Goal: Task Accomplishment & Management: Use online tool/utility

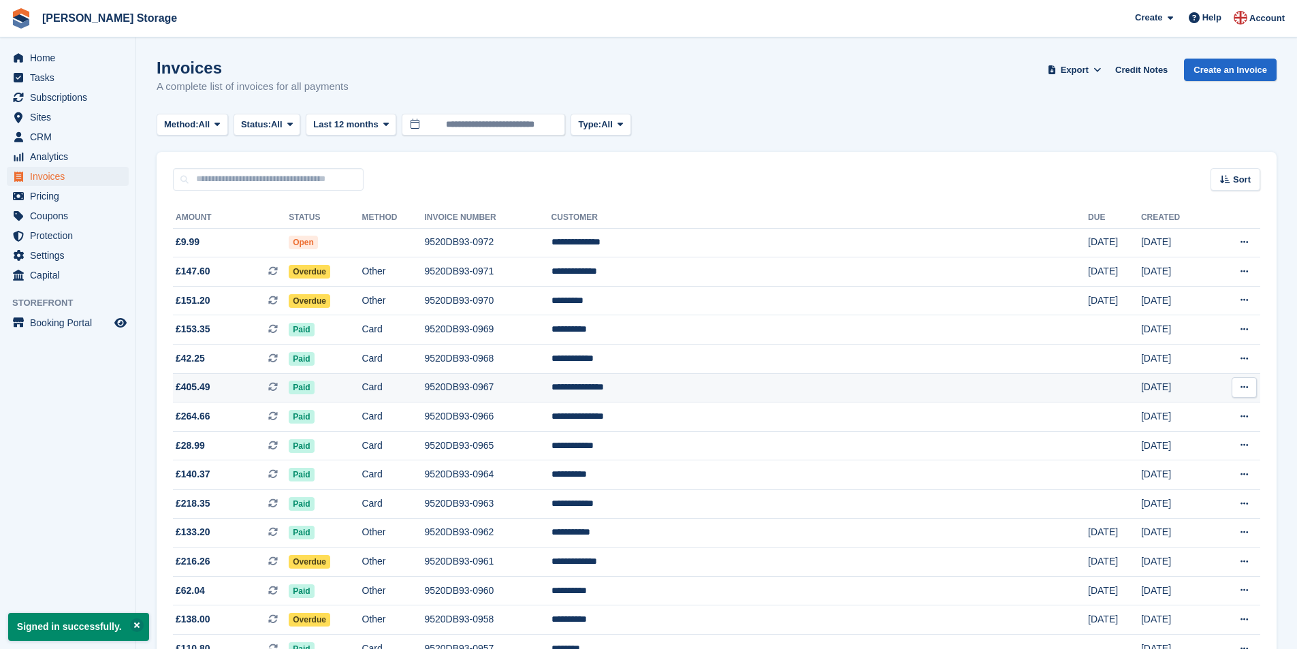
scroll to position [68, 0]
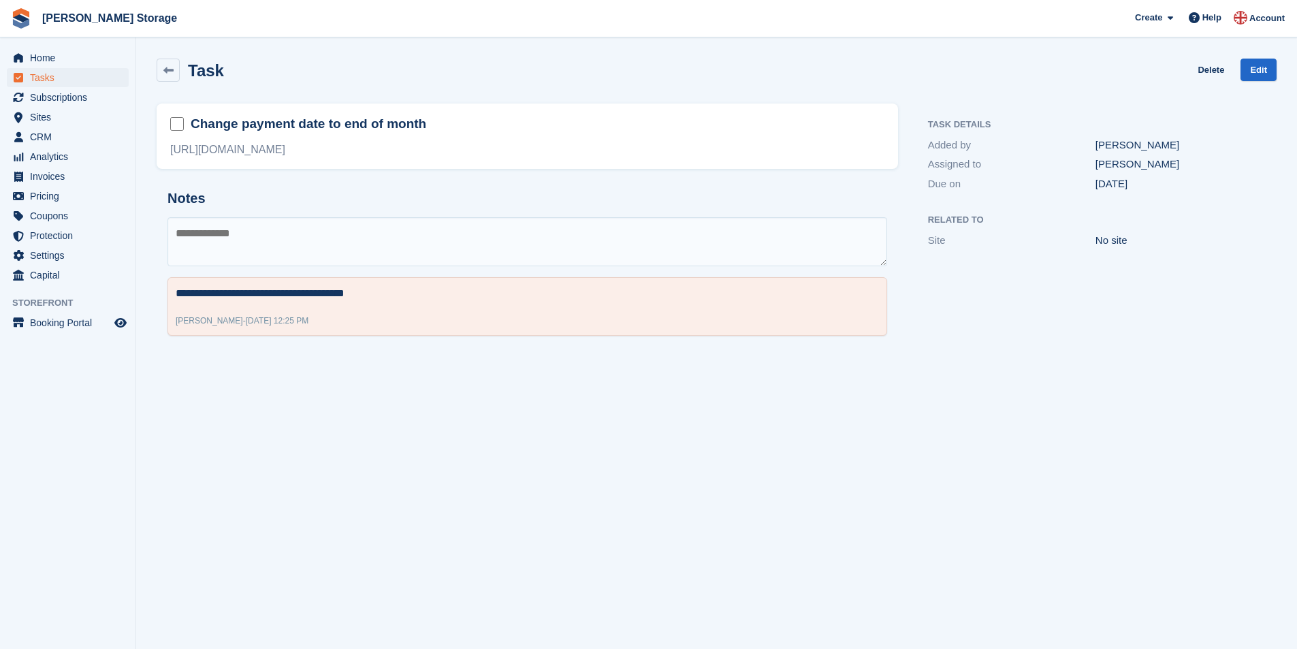
drag, startPoint x: 618, startPoint y: 155, endPoint x: 186, endPoint y: 152, distance: 431.7
click at [186, 152] on div "https://intercom.help/stora/en/articles/11388849-reset-the-billing-date-to-the-…" at bounding box center [527, 150] width 714 height 16
click at [171, 153] on div "https://intercom.help/stora/en/articles/11388849-reset-the-billing-date-to-the-…" at bounding box center [527, 150] width 714 height 16
drag, startPoint x: 170, startPoint y: 151, endPoint x: 605, endPoint y: 155, distance: 435.1
click at [605, 155] on div "https://intercom.help/stora/en/articles/11388849-reset-the-billing-date-to-the-…" at bounding box center [527, 150] width 714 height 16
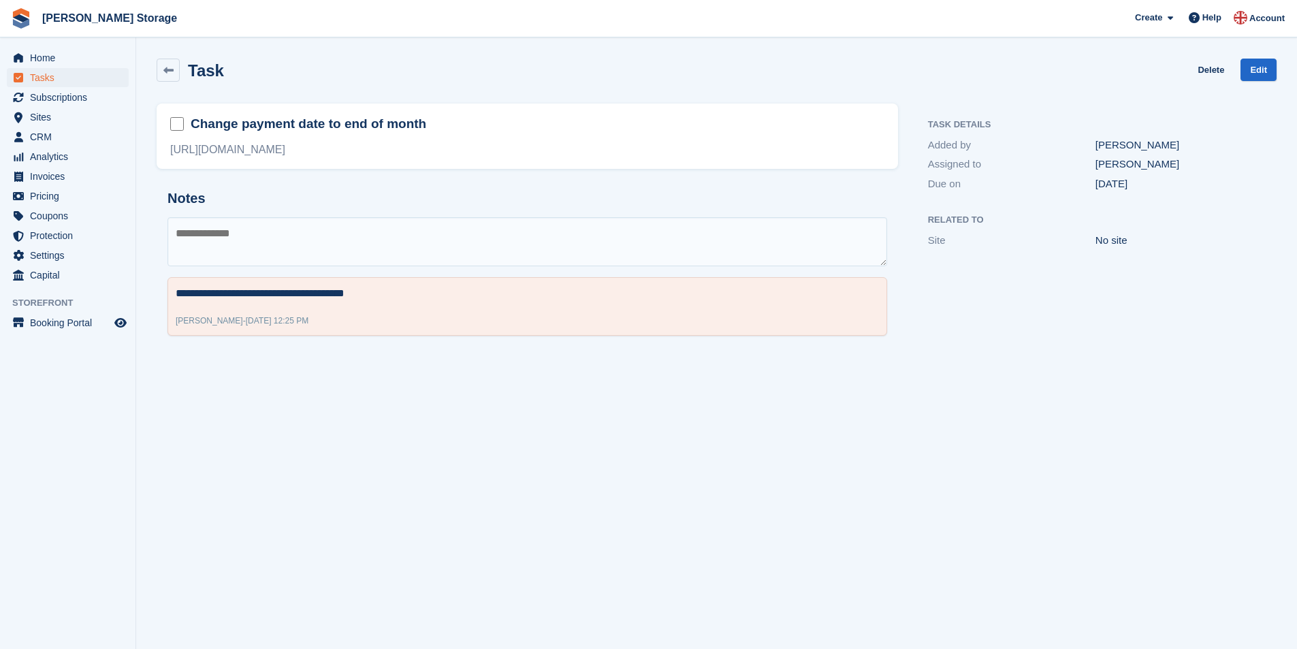
copy div "https://intercom.help/stora/en/articles/11388849-reset-the-billing-date-to-the-…"
drag, startPoint x: 385, startPoint y: 298, endPoint x: 177, endPoint y: 284, distance: 208.2
click at [177, 284] on div "**********" at bounding box center [528, 306] width 720 height 59
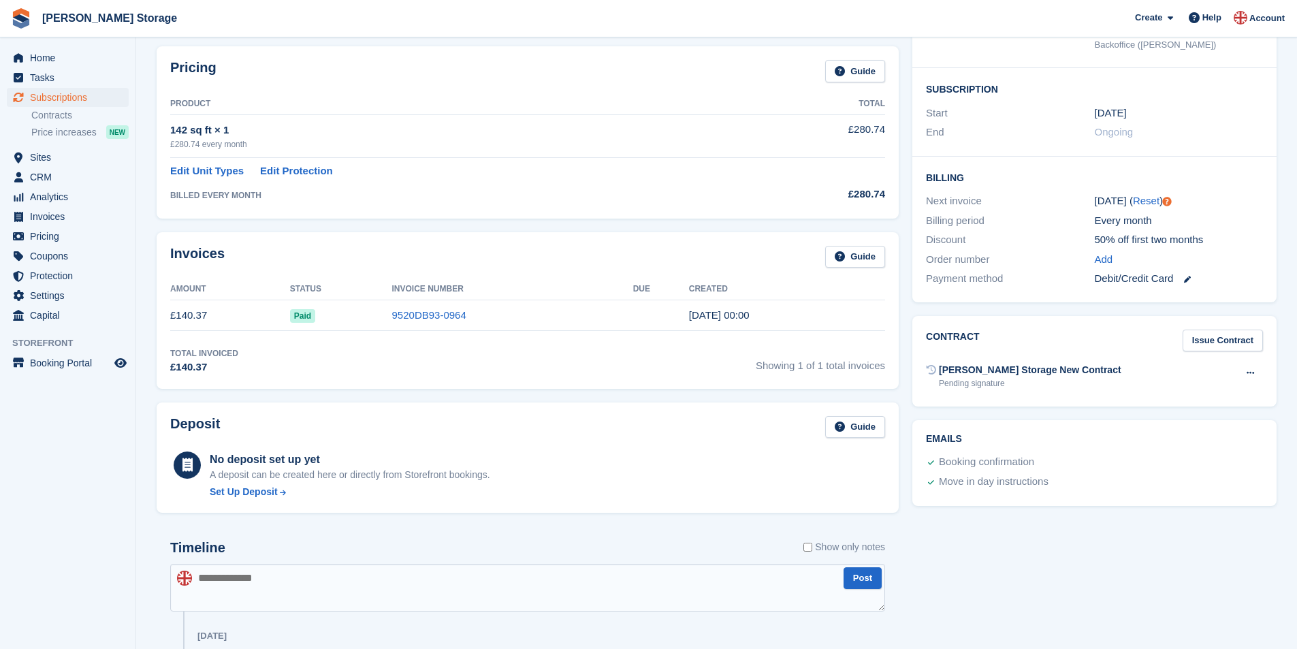
scroll to position [204, 0]
click at [1139, 202] on link "Reset" at bounding box center [1146, 200] width 27 height 12
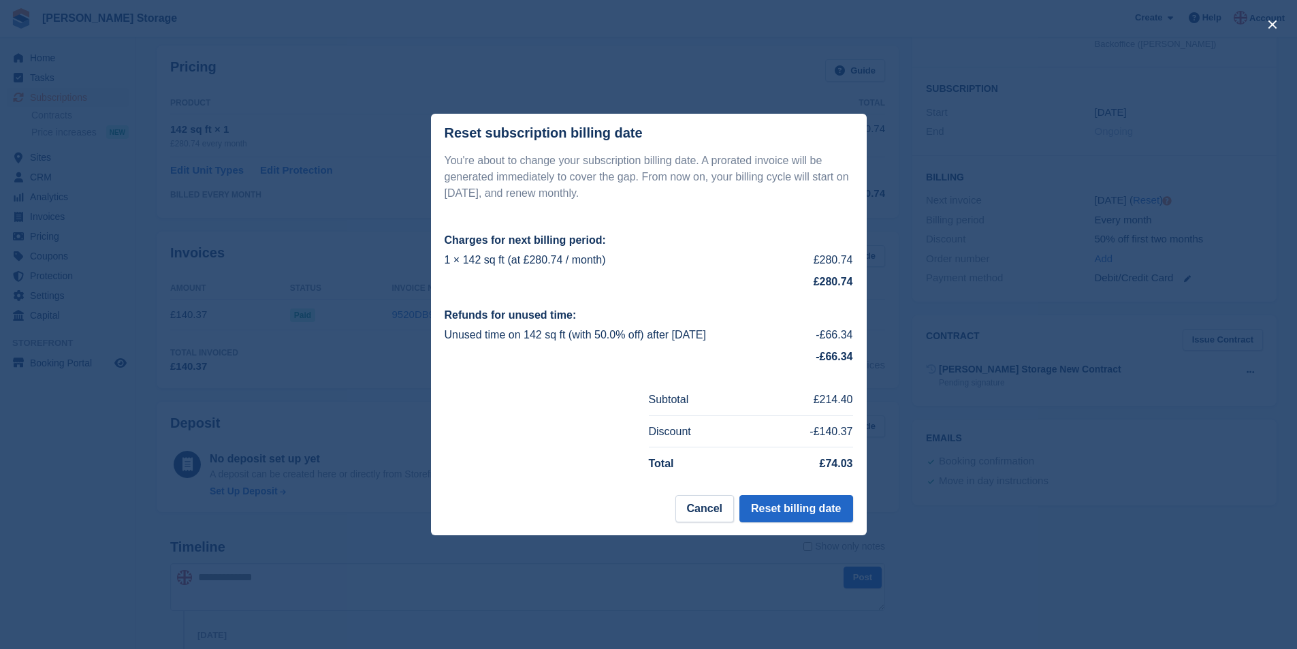
scroll to position [272, 0]
click at [771, 513] on button "Reset billing date" at bounding box center [795, 508] width 113 height 27
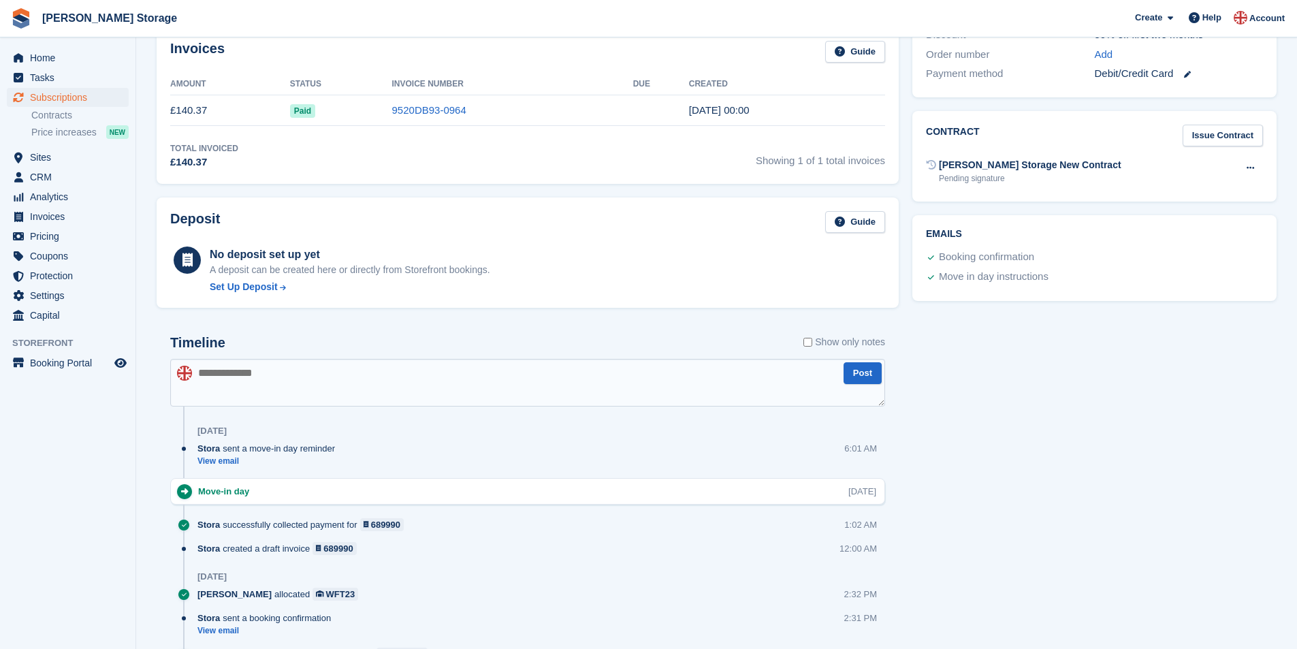
scroll to position [477, 0]
